Goal: Task Accomplishment & Management: Use online tool/utility

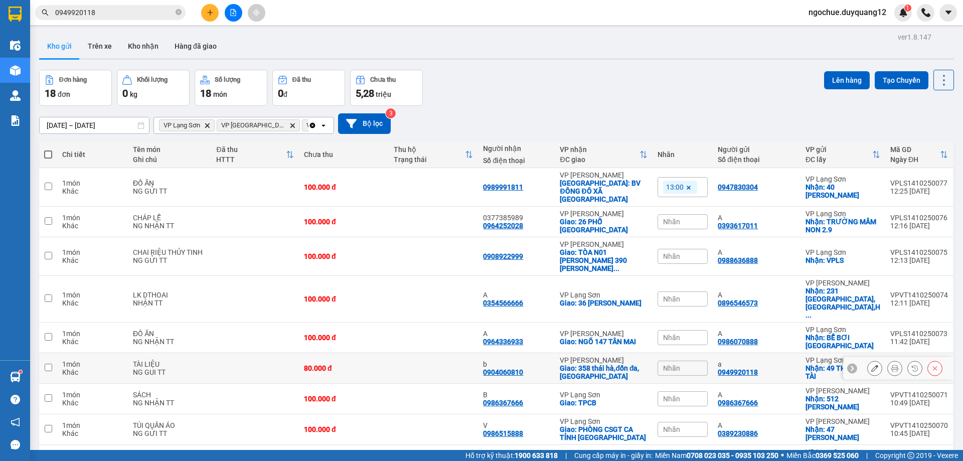
scroll to position [65, 0]
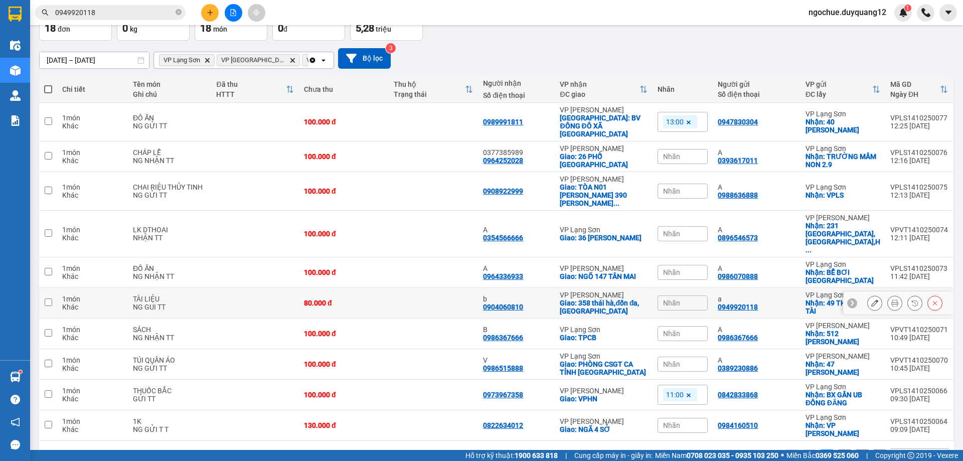
click at [775, 295] on div "a 0949920118" at bounding box center [757, 303] width 78 height 16
checkbox input "true"
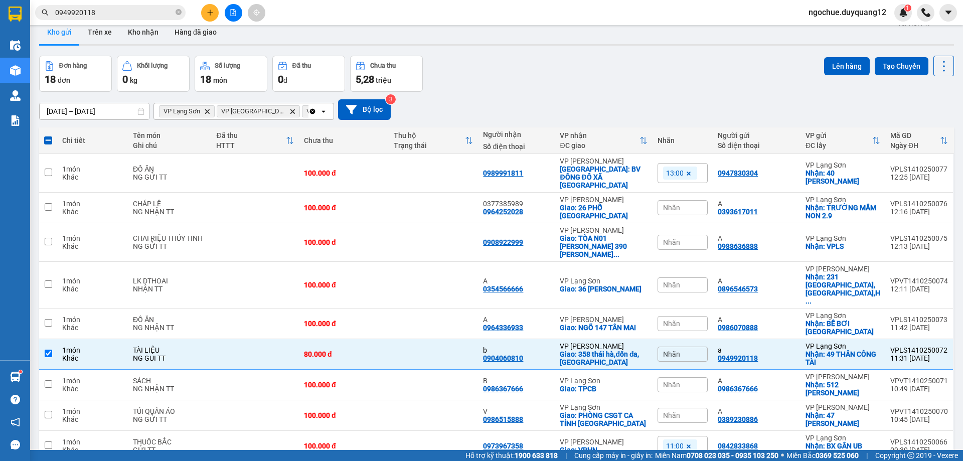
scroll to position [0, 0]
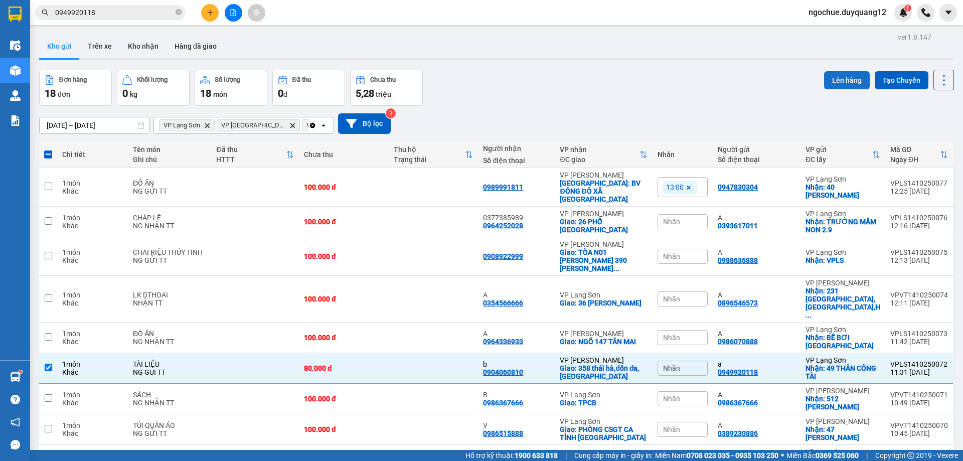
click at [839, 80] on button "Lên hàng" at bounding box center [847, 80] width 46 height 18
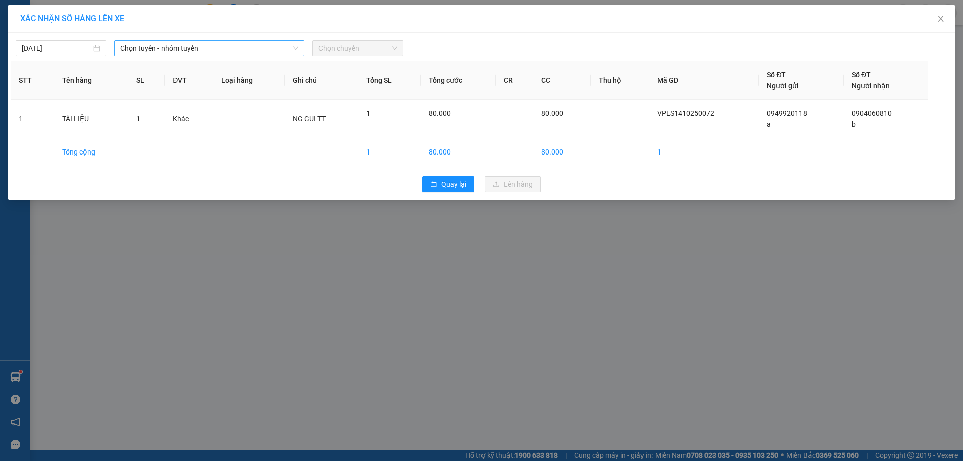
click at [223, 45] on span "Chọn tuyến - nhóm tuyến" at bounding box center [209, 48] width 178 height 15
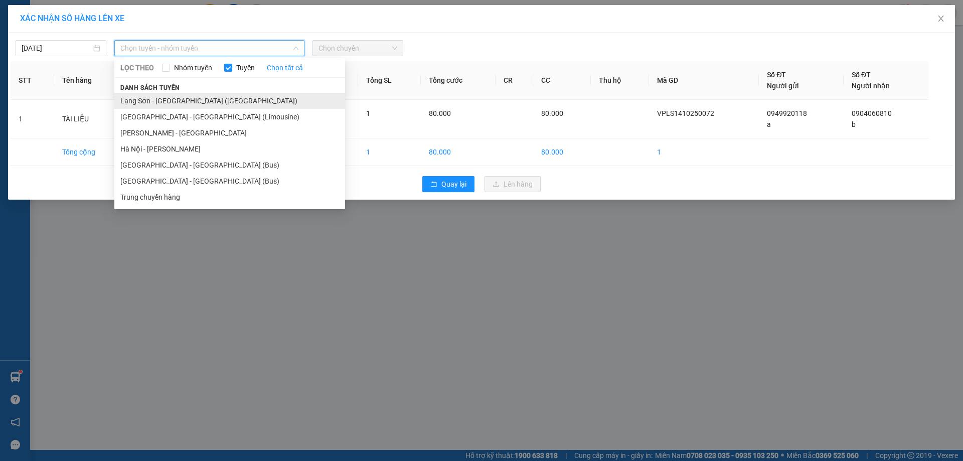
drag, startPoint x: 158, startPoint y: 103, endPoint x: 457, endPoint y: 84, distance: 300.1
click at [159, 103] on li "Lạng Sơn - [GEOGRAPHIC_DATA] ([GEOGRAPHIC_DATA])" at bounding box center [229, 101] width 231 height 16
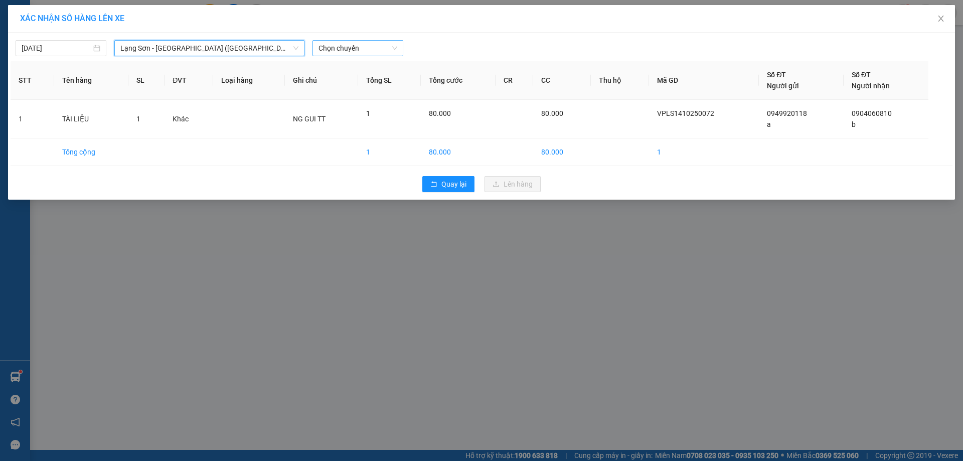
click at [372, 50] on span "Chọn chuyến" at bounding box center [358, 48] width 79 height 15
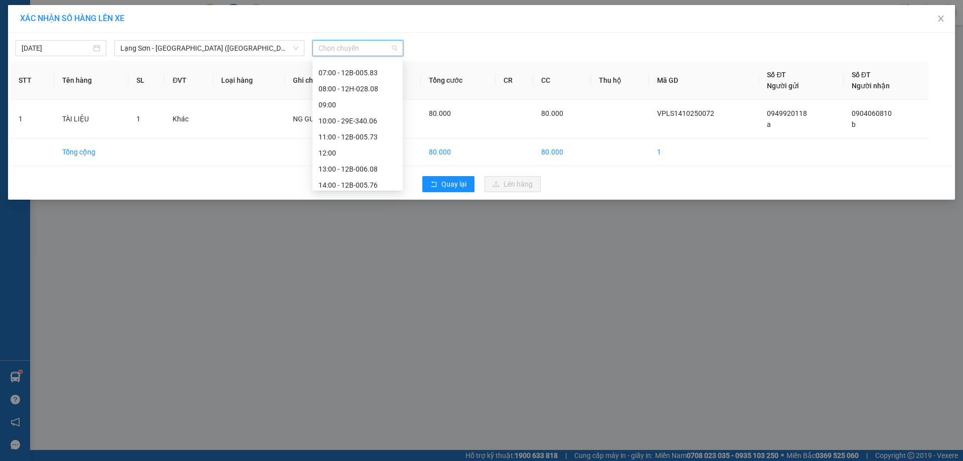
scroll to position [66, 0]
click at [368, 157] on div "13:00 - 12B-006.08" at bounding box center [358, 162] width 78 height 11
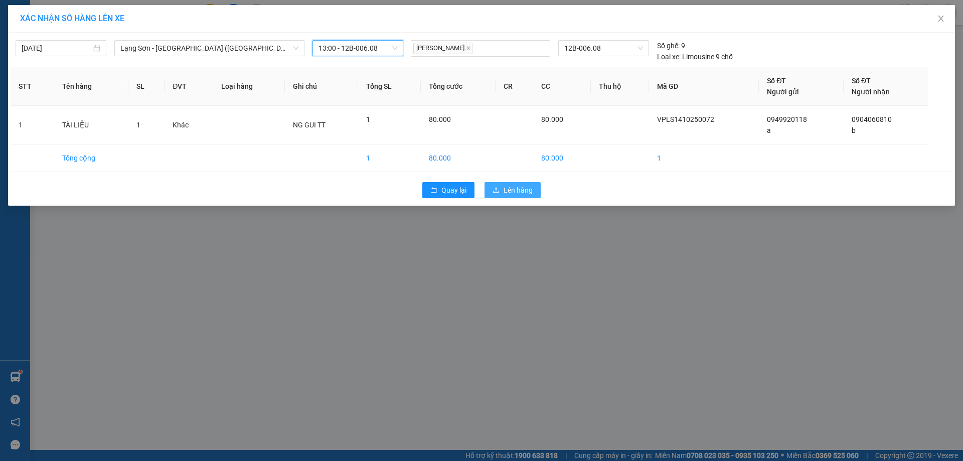
click at [525, 191] on span "Lên hàng" at bounding box center [518, 190] width 29 height 11
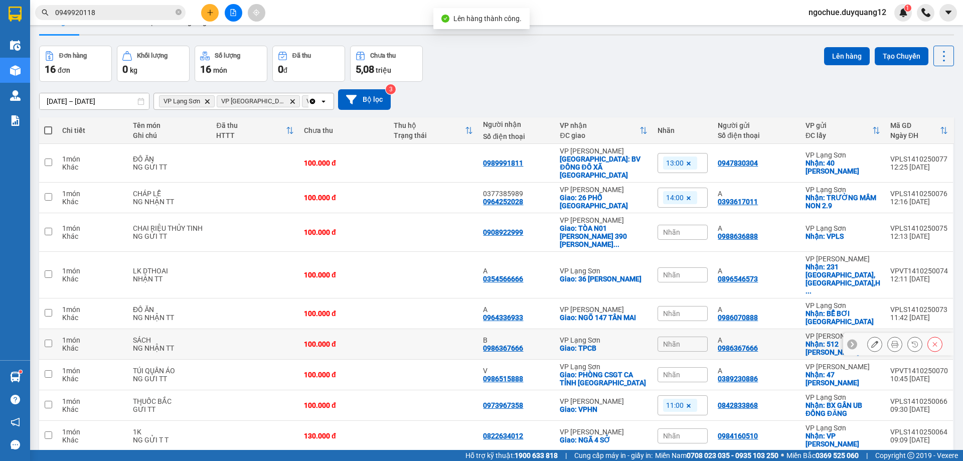
scroll to position [65, 0]
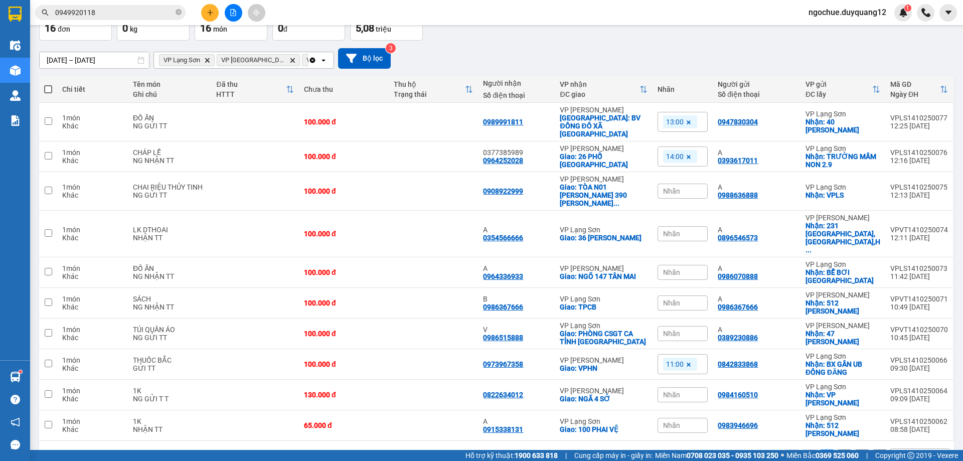
click at [896, 452] on div "10 / trang" at bounding box center [911, 457] width 31 height 10
click at [898, 401] on span "100 / trang" at bounding box center [908, 403] width 36 height 10
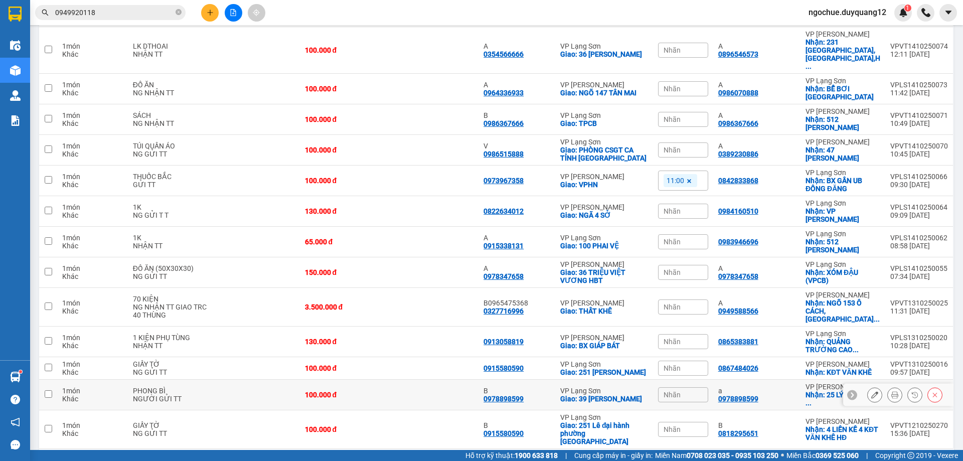
scroll to position [0, 0]
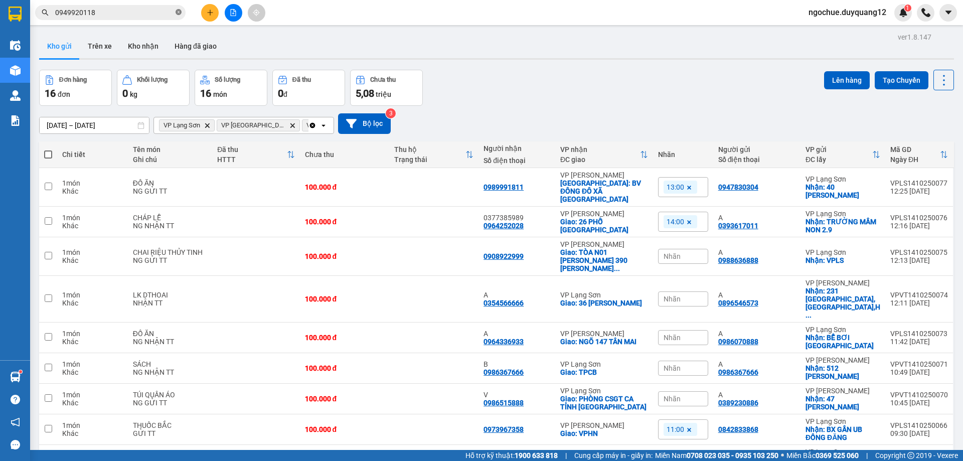
click at [179, 11] on icon "close-circle" at bounding box center [179, 12] width 6 height 6
paste input "0842833868"
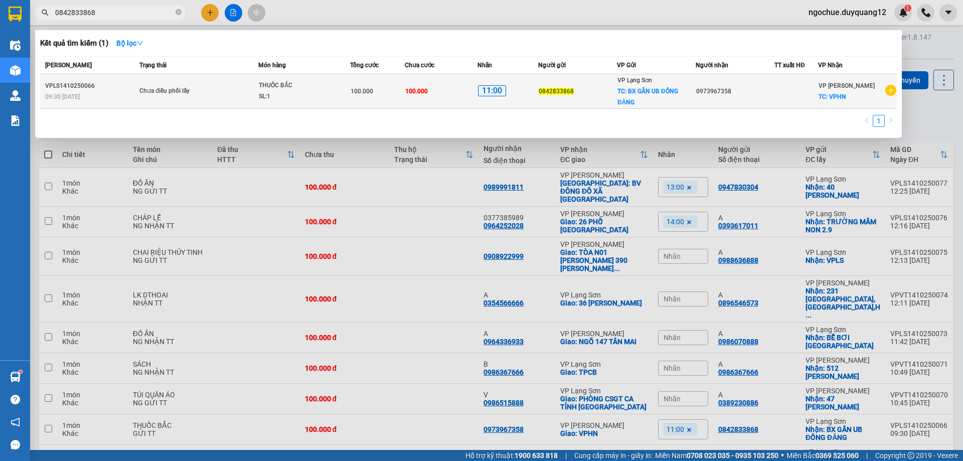
type input "0842833868"
click at [759, 92] on div "0973967358" at bounding box center [735, 91] width 78 height 11
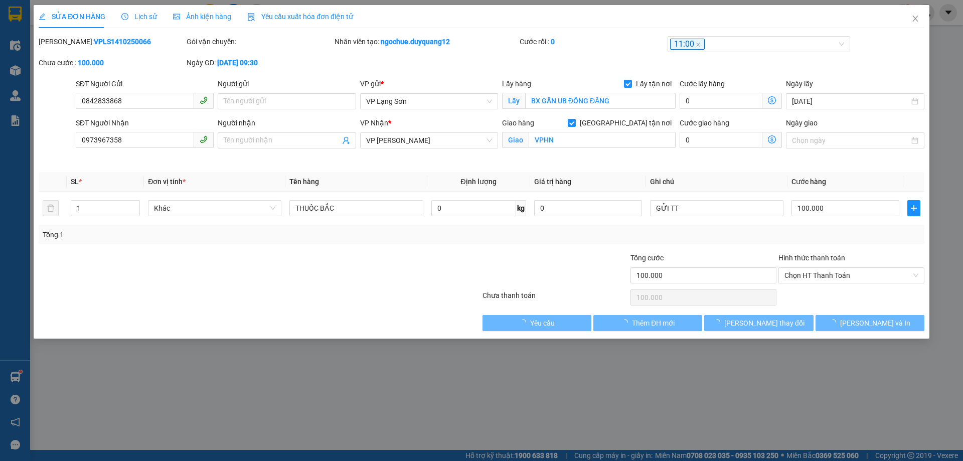
type input "0842833868"
checkbox input "true"
type input "BX GẦN UB ĐỒNG ĐĂNG"
type input "0973967358"
checkbox input "true"
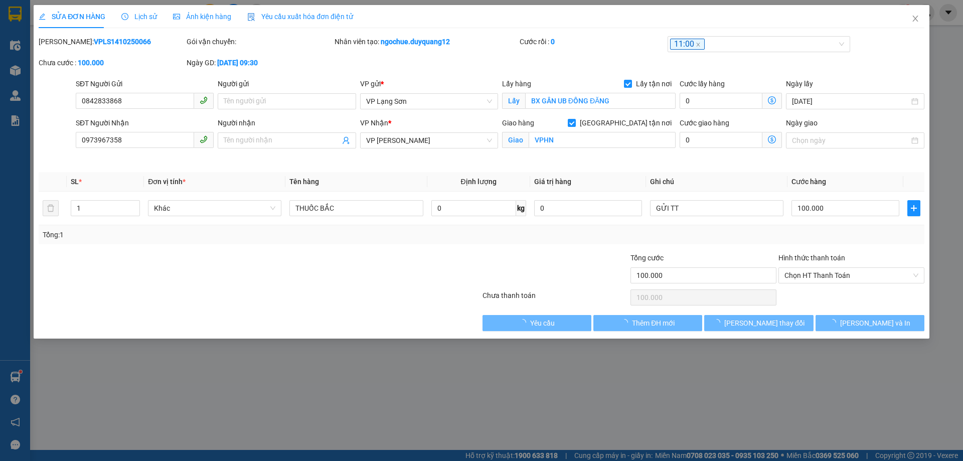
type input "VPHN"
type input "100.000"
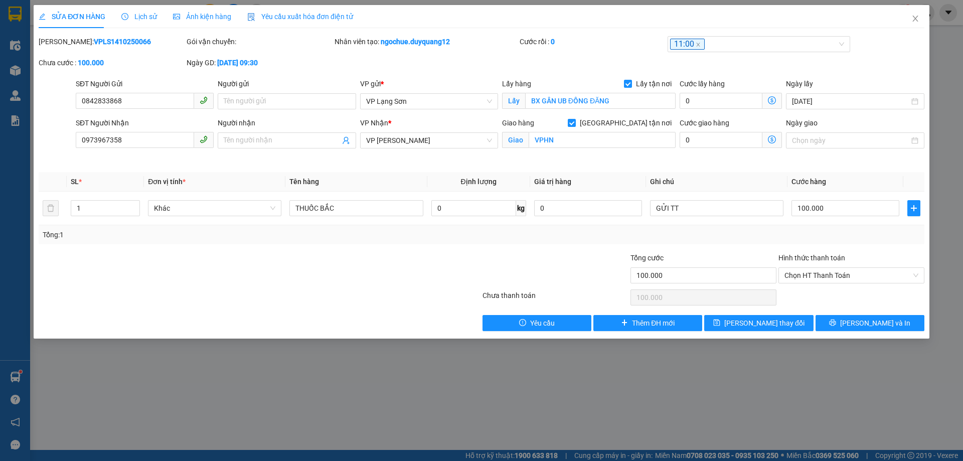
click at [137, 16] on span "Lịch sử" at bounding box center [139, 17] width 36 height 8
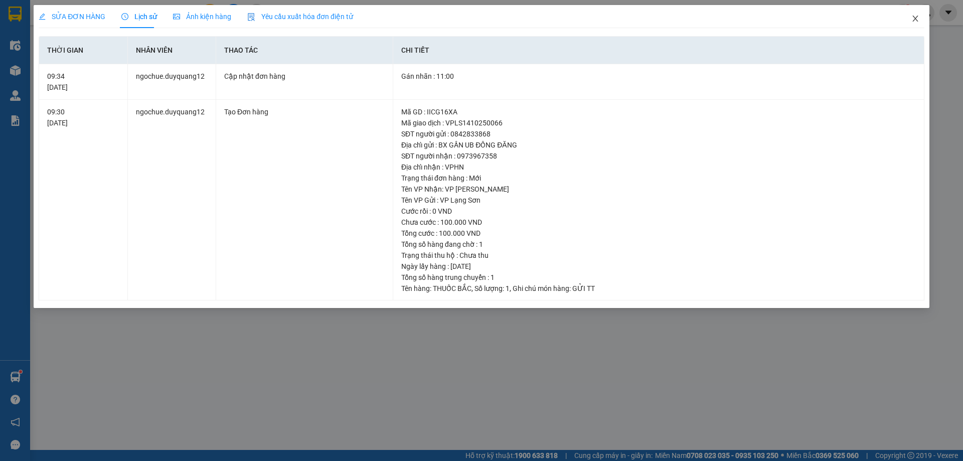
click at [919, 18] on icon "close" at bounding box center [915, 19] width 8 height 8
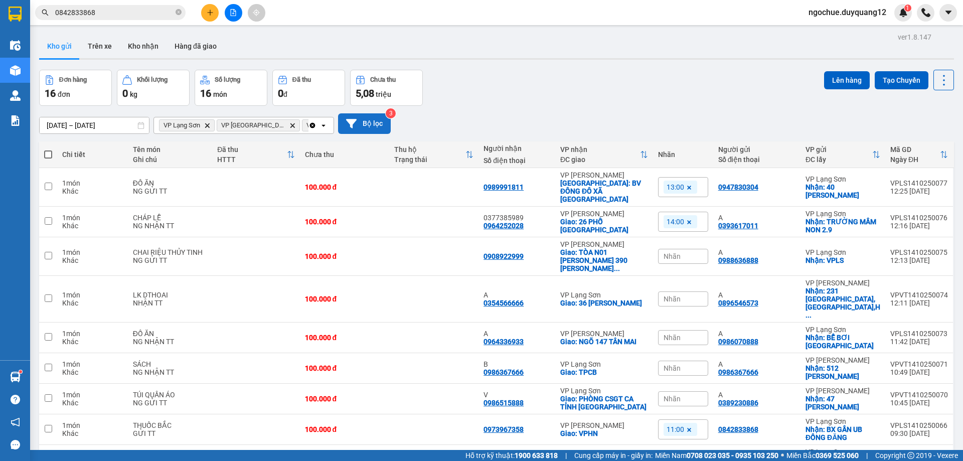
click at [366, 126] on button "Bộ lọc" at bounding box center [364, 123] width 53 height 21
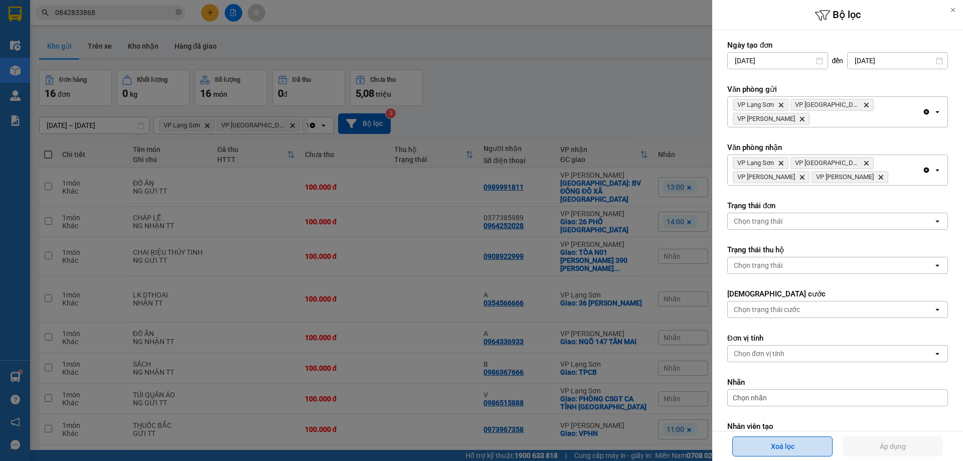
click at [794, 448] on button "Xoá lọc" at bounding box center [782, 446] width 100 height 20
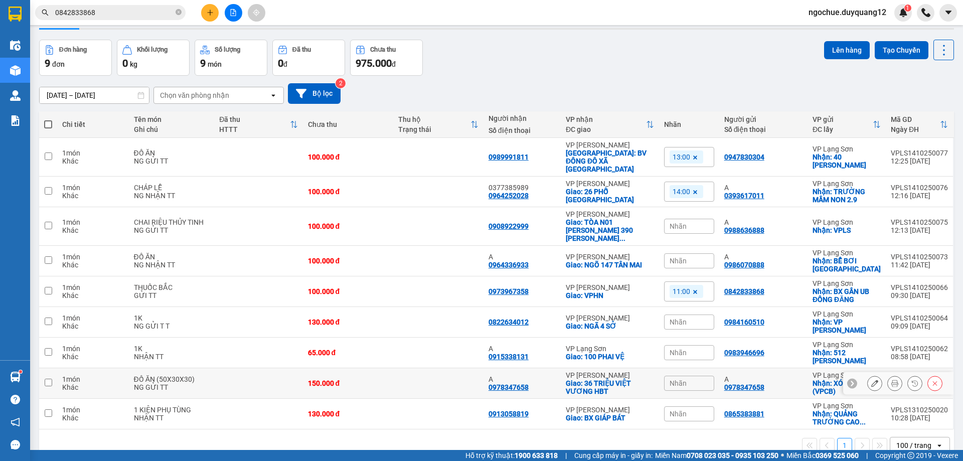
scroll to position [46, 0]
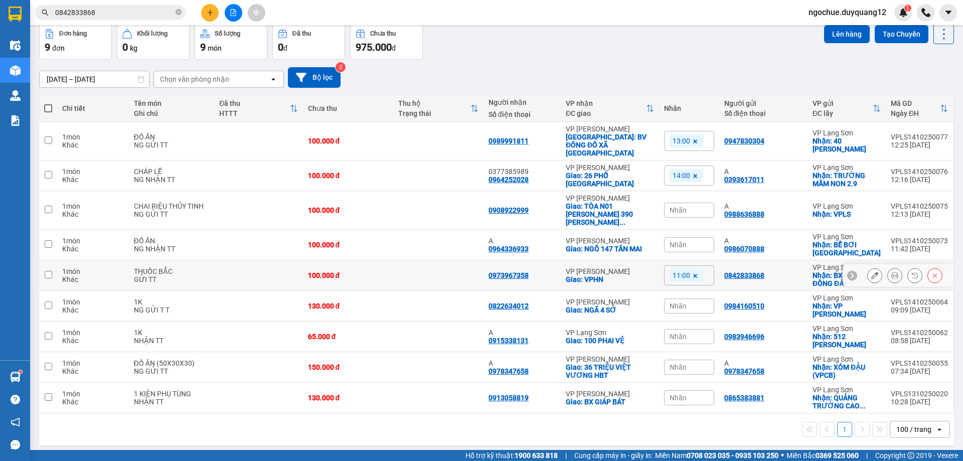
click at [794, 267] on td "0842833868" at bounding box center [763, 275] width 88 height 31
checkbox input "true"
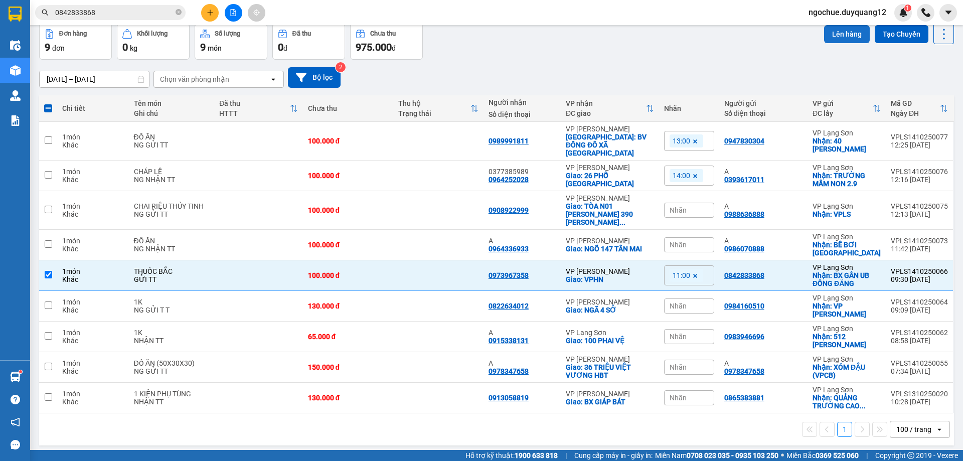
click at [832, 39] on button "Lên hàng" at bounding box center [847, 34] width 46 height 18
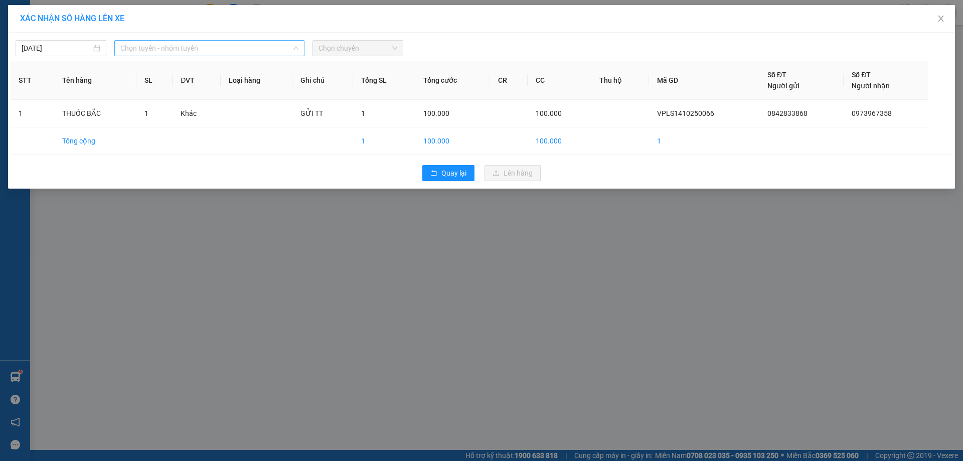
click at [214, 42] on span "Chọn tuyến - nhóm tuyến" at bounding box center [209, 48] width 178 height 15
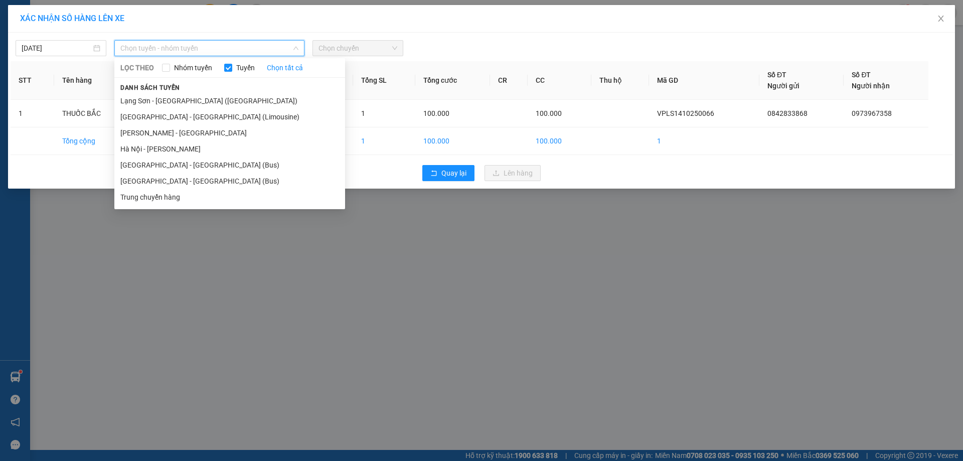
drag, startPoint x: 185, startPoint y: 103, endPoint x: 347, endPoint y: 44, distance: 172.8
click at [185, 102] on li "Lạng Sơn - [GEOGRAPHIC_DATA] ([GEOGRAPHIC_DATA])" at bounding box center [229, 101] width 231 height 16
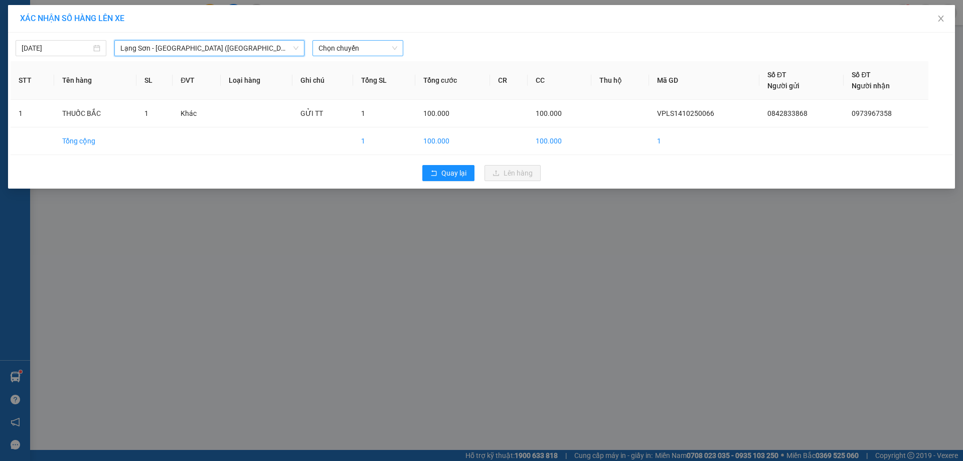
drag, startPoint x: 381, startPoint y: 41, endPoint x: 379, endPoint y: 58, distance: 16.7
click at [381, 41] on span "Chọn chuyến" at bounding box center [358, 48] width 79 height 15
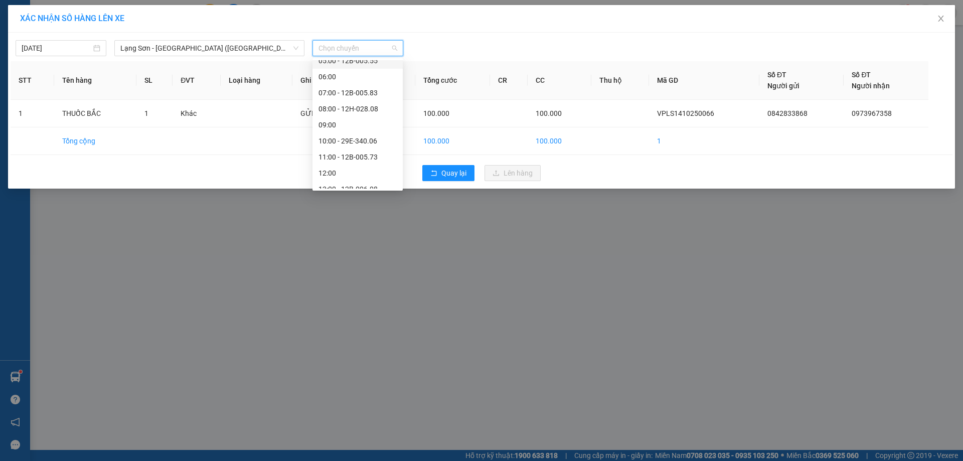
scroll to position [50, 0]
click at [367, 142] on div "11:00 - 12B-005.73" at bounding box center [358, 146] width 78 height 11
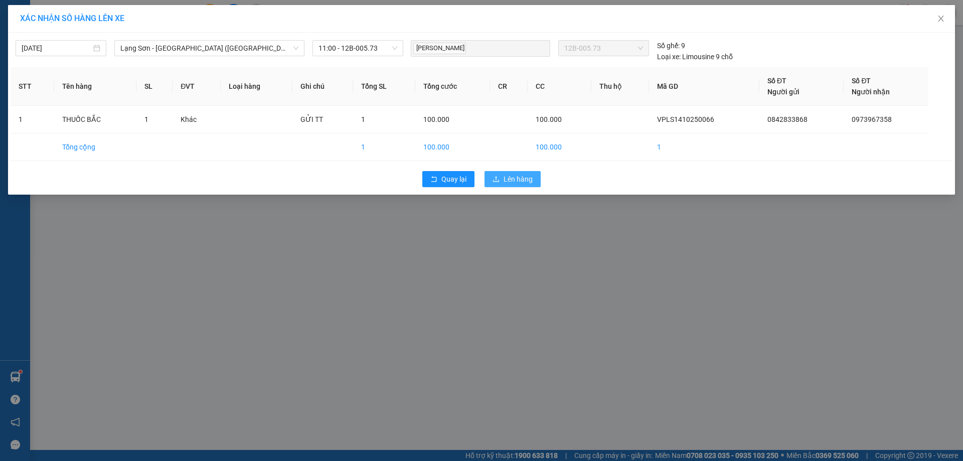
click at [513, 177] on span "Lên hàng" at bounding box center [518, 179] width 29 height 11
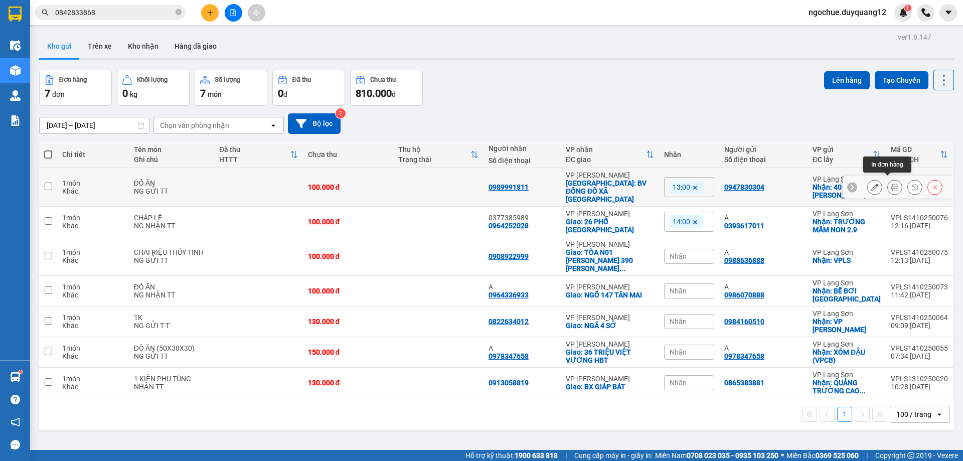
click at [871, 185] on icon at bounding box center [874, 187] width 7 height 7
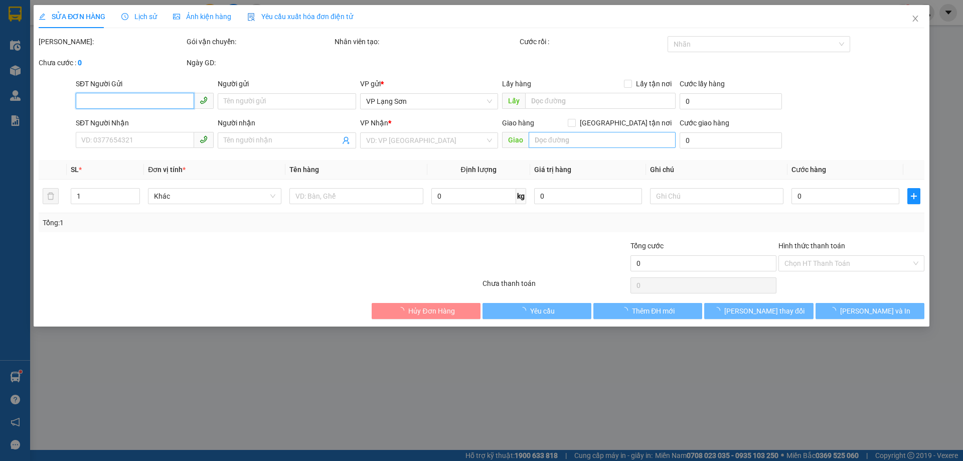
type input "0947830304"
checkbox input "true"
type input "40 [PERSON_NAME]"
type input "0989991811"
checkbox input "true"
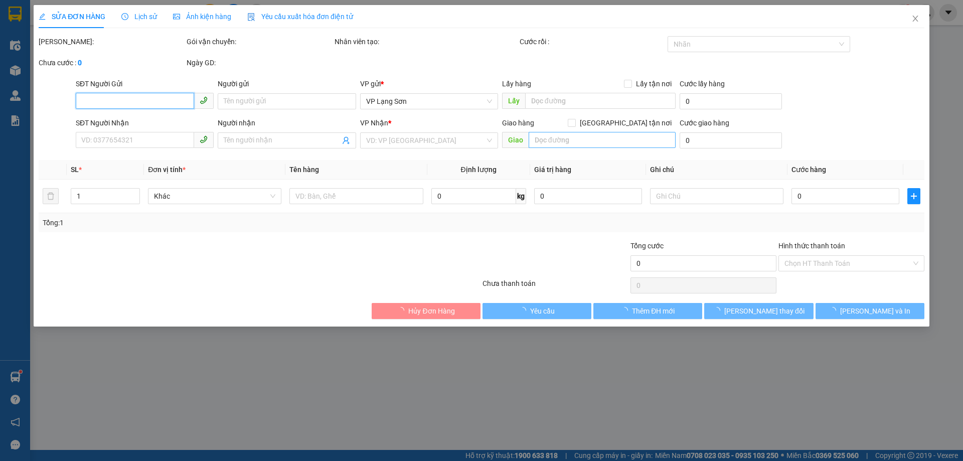
type input "BV ĐÔNG ĐÔ XÃ [GEOGRAPHIC_DATA]"
type input "100.000"
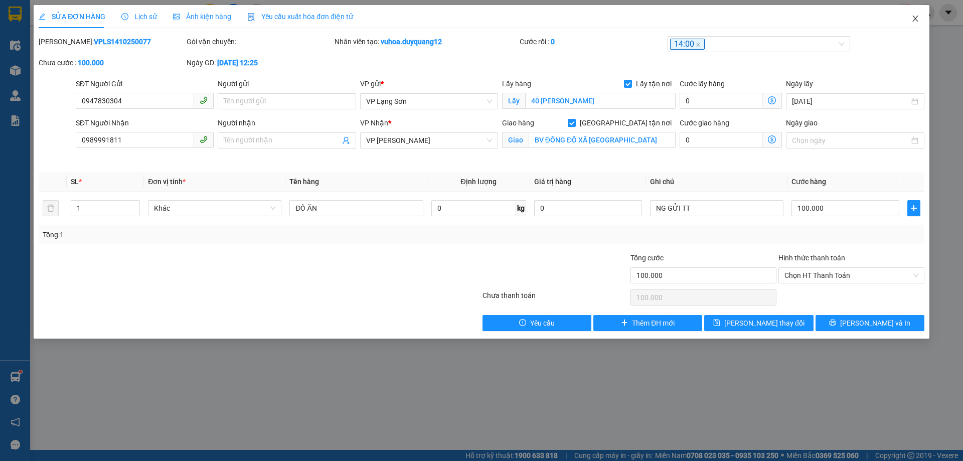
click at [917, 16] on icon "close" at bounding box center [915, 19] width 8 height 8
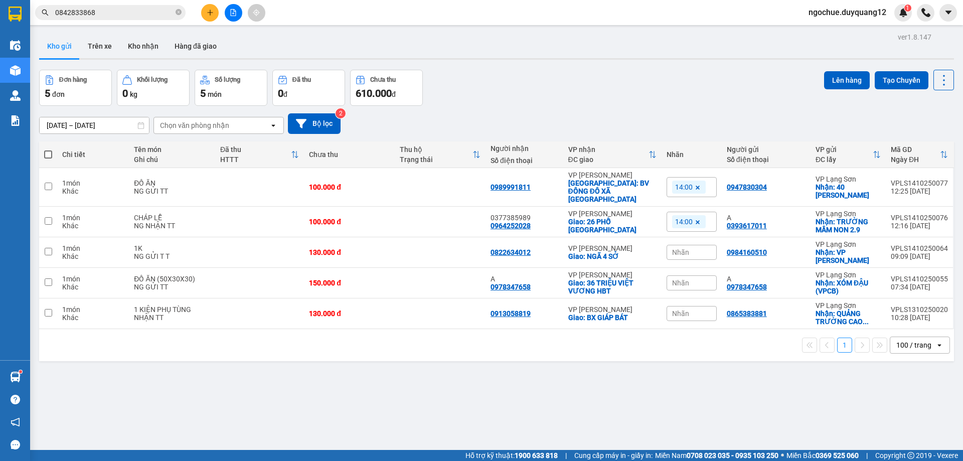
click at [671, 111] on div "[DATE] – [DATE] Press the down arrow key to interact with the calendar and sele…" at bounding box center [496, 124] width 915 height 36
click at [794, 252] on td "0984160510" at bounding box center [766, 252] width 89 height 31
checkbox input "true"
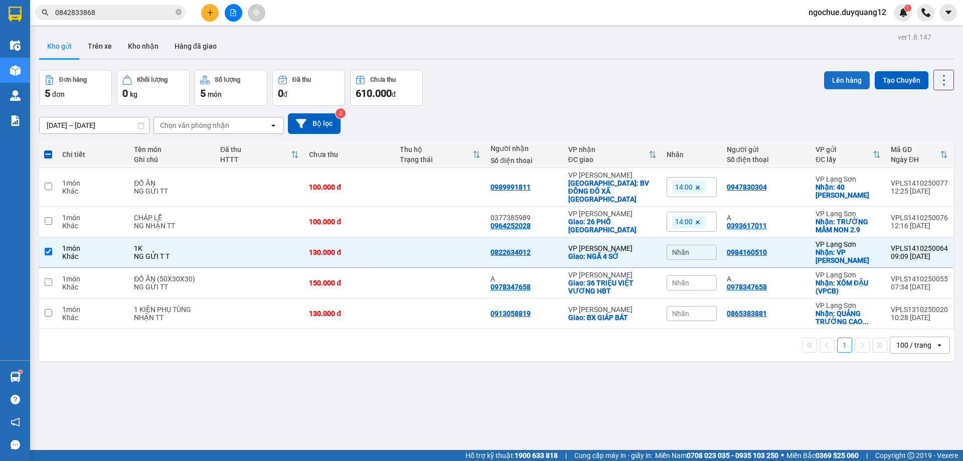
click at [844, 83] on button "Lên hàng" at bounding box center [847, 80] width 46 height 18
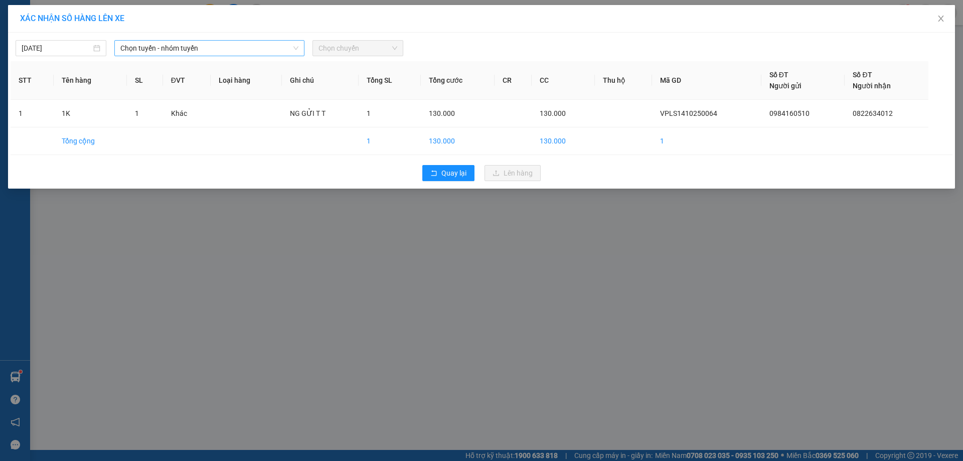
click at [143, 52] on span "Chọn tuyến - nhóm tuyến" at bounding box center [209, 48] width 178 height 15
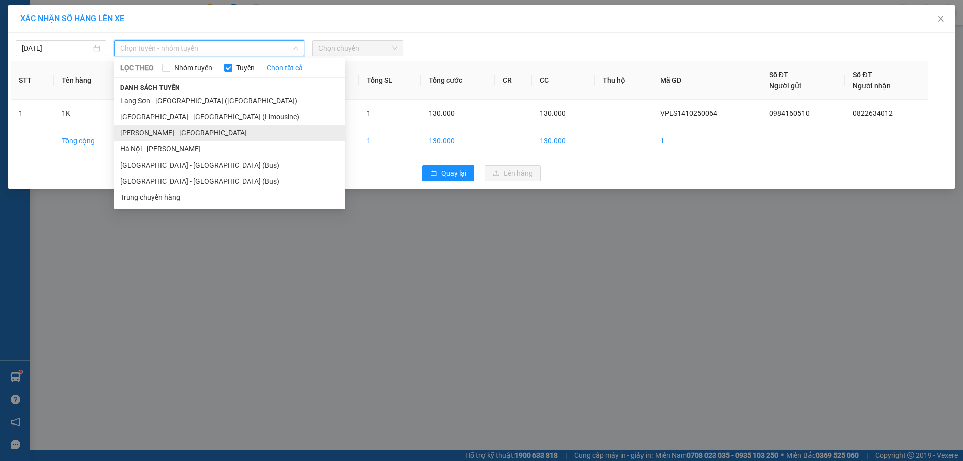
click at [176, 132] on li "[PERSON_NAME] - [GEOGRAPHIC_DATA]" at bounding box center [229, 133] width 231 height 16
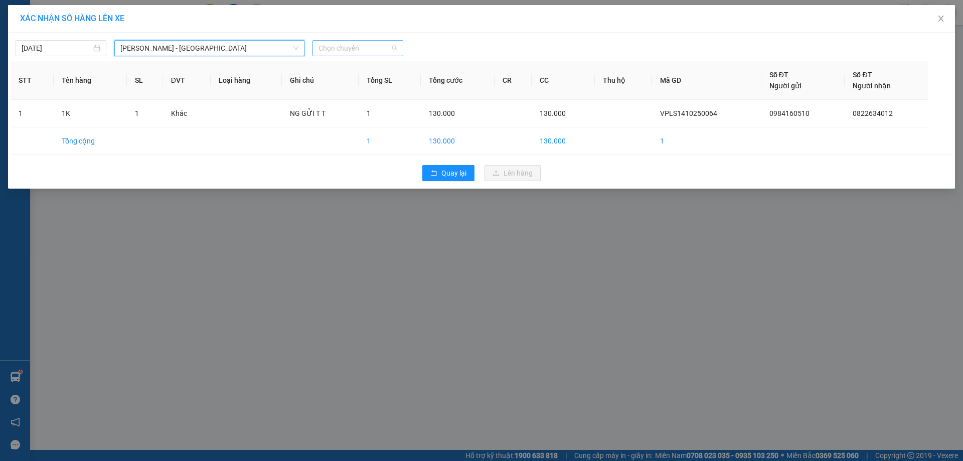
click at [328, 49] on span "Chọn chuyến" at bounding box center [358, 48] width 79 height 15
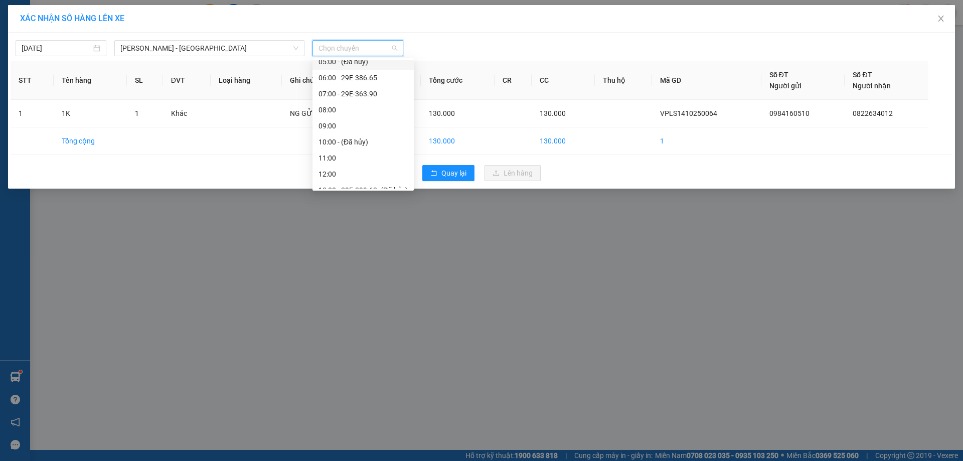
scroll to position [92, 0]
click at [447, 174] on span "Quay lại" at bounding box center [453, 173] width 25 height 11
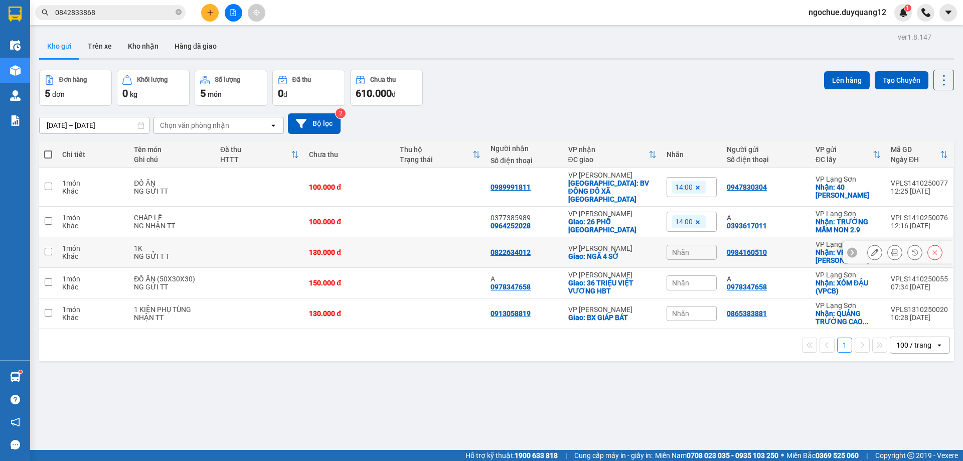
click at [791, 247] on td "0984160510" at bounding box center [766, 252] width 89 height 31
checkbox input "true"
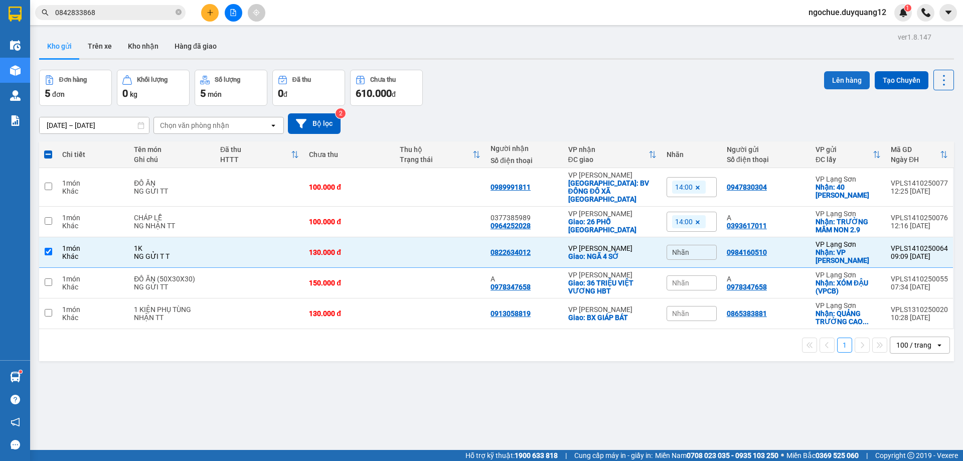
click at [826, 80] on button "Lên hàng" at bounding box center [847, 80] width 46 height 18
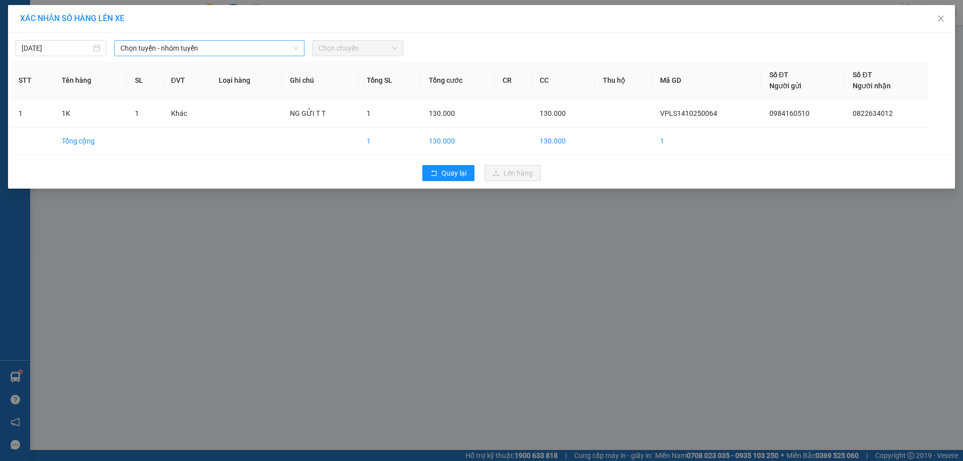
click at [283, 51] on span "Chọn tuyến - nhóm tuyến" at bounding box center [209, 48] width 178 height 15
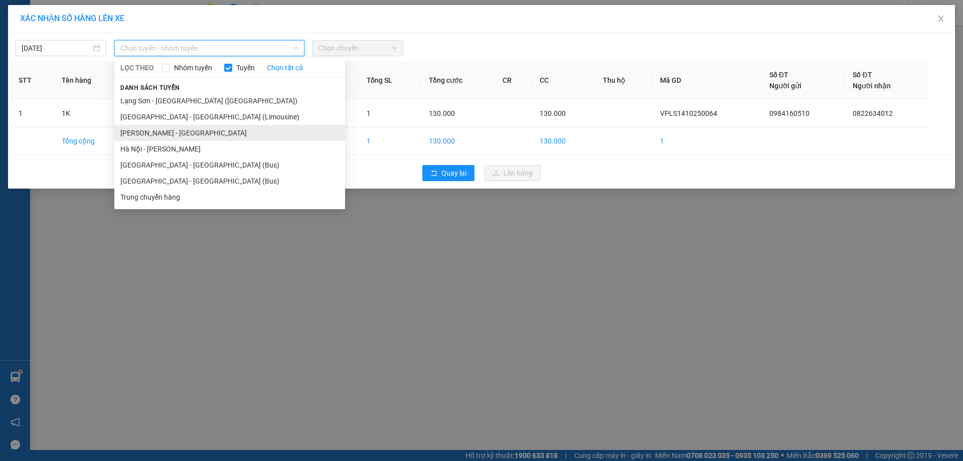
click at [182, 128] on li "[PERSON_NAME] - [GEOGRAPHIC_DATA]" at bounding box center [229, 133] width 231 height 16
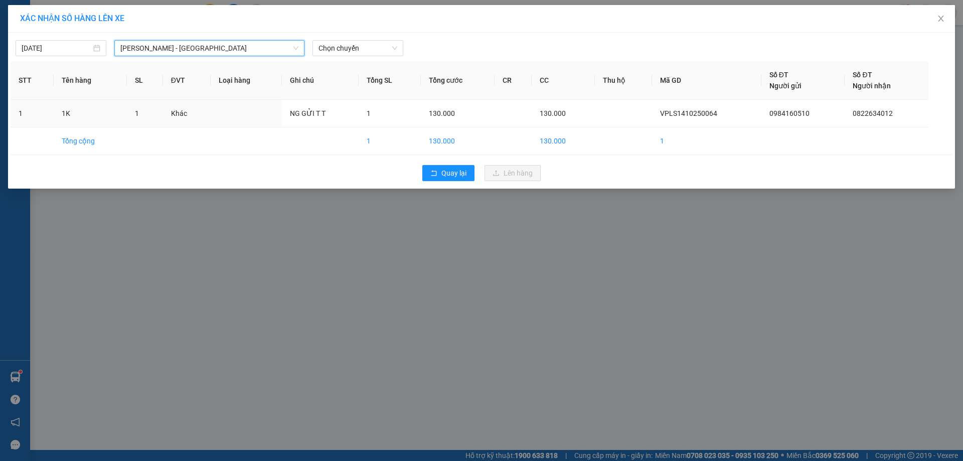
drag, startPoint x: 339, startPoint y: 41, endPoint x: 364, endPoint y: 58, distance: 29.6
click at [340, 41] on span "Chọn chuyến" at bounding box center [358, 48] width 79 height 15
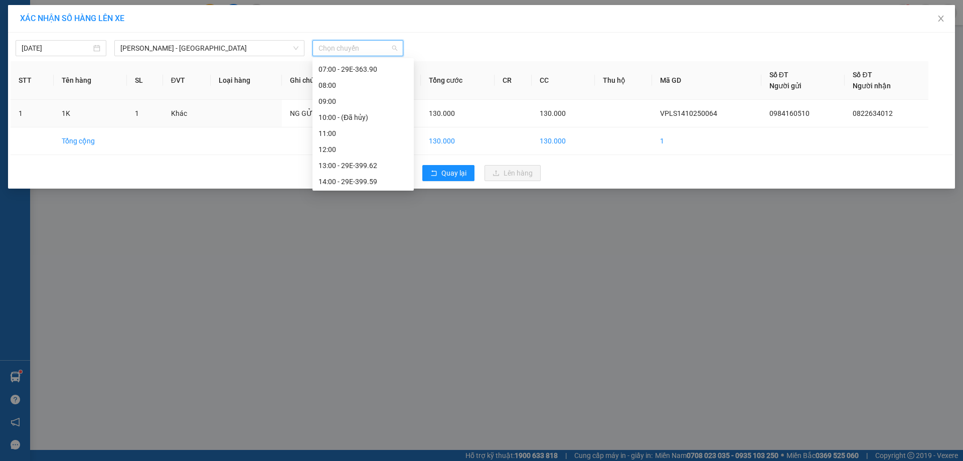
scroll to position [88, 0]
click at [372, 156] on div "13:00 - 29E-399.62" at bounding box center [363, 156] width 89 height 11
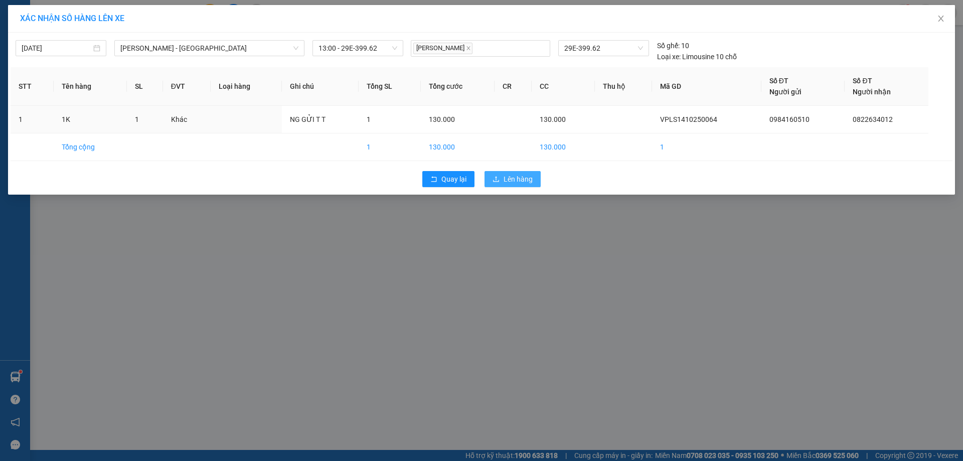
click at [530, 179] on span "Lên hàng" at bounding box center [518, 179] width 29 height 11
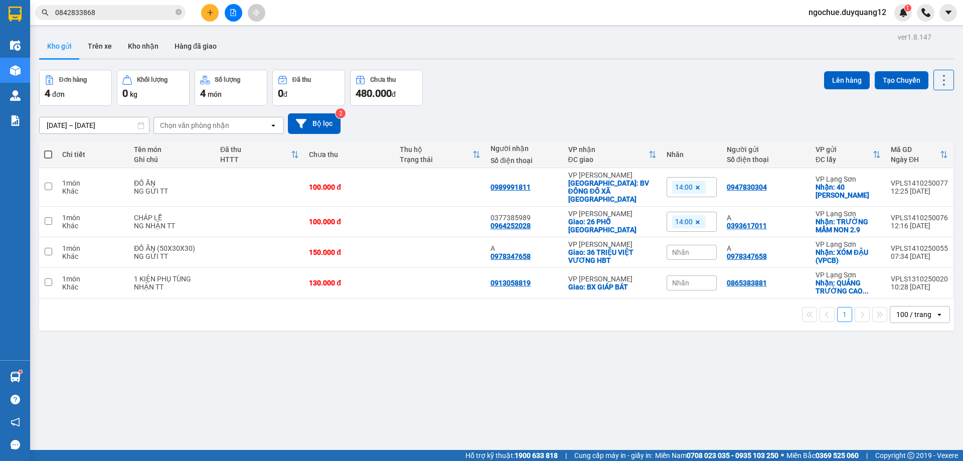
click at [705, 119] on div "[DATE] – [DATE] Press the down arrow key to interact with the calendar and sele…" at bounding box center [496, 123] width 915 height 21
click at [871, 184] on icon at bounding box center [874, 187] width 7 height 7
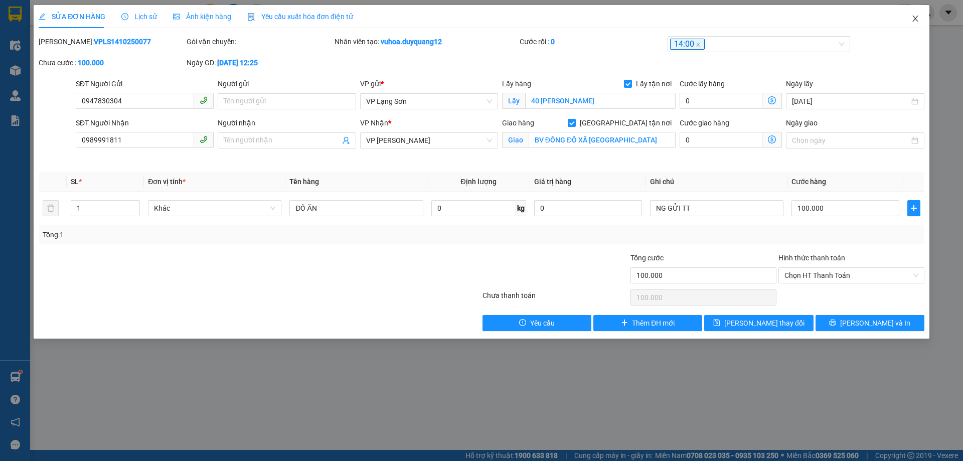
click at [914, 17] on icon "close" at bounding box center [915, 19] width 8 height 8
